Goal: Navigation & Orientation: Understand site structure

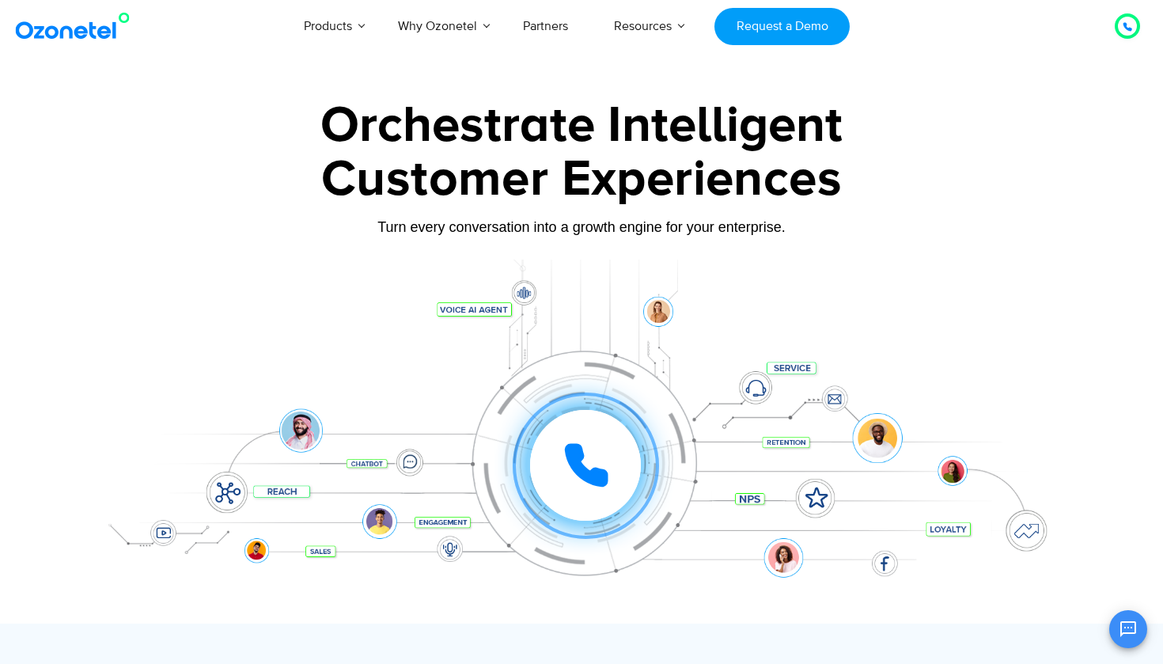
click at [1126, 23] on icon at bounding box center [1127, 26] width 9 height 9
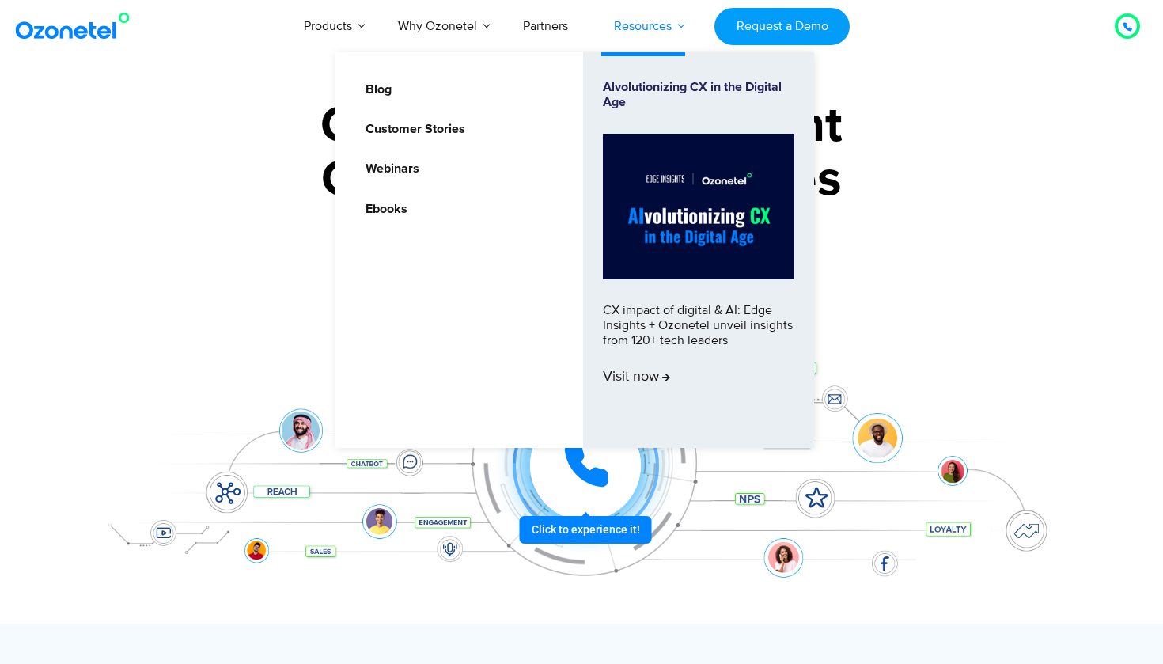
click at [653, 28] on link "Resources" at bounding box center [643, 26] width 104 height 52
click at [645, 29] on link "Resources" at bounding box center [643, 26] width 104 height 52
